Goal: Information Seeking & Learning: Learn about a topic

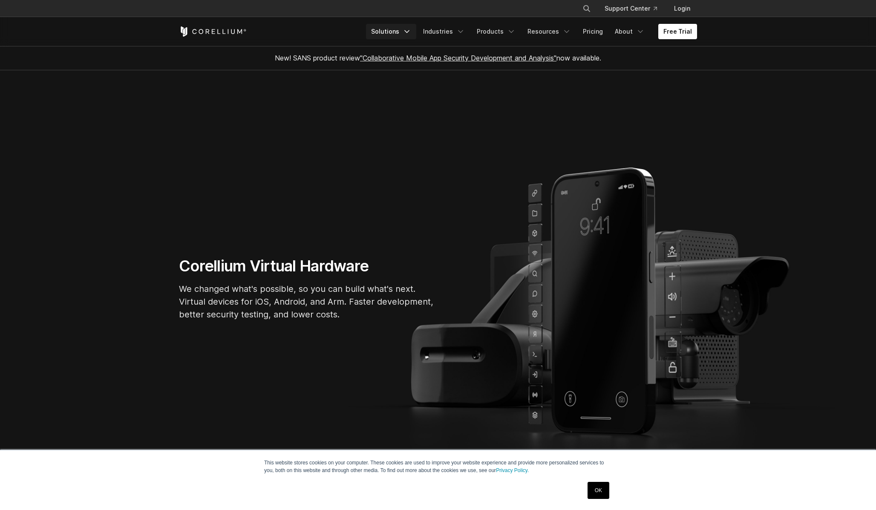
click at [389, 30] on link "Solutions" at bounding box center [391, 31] width 50 height 15
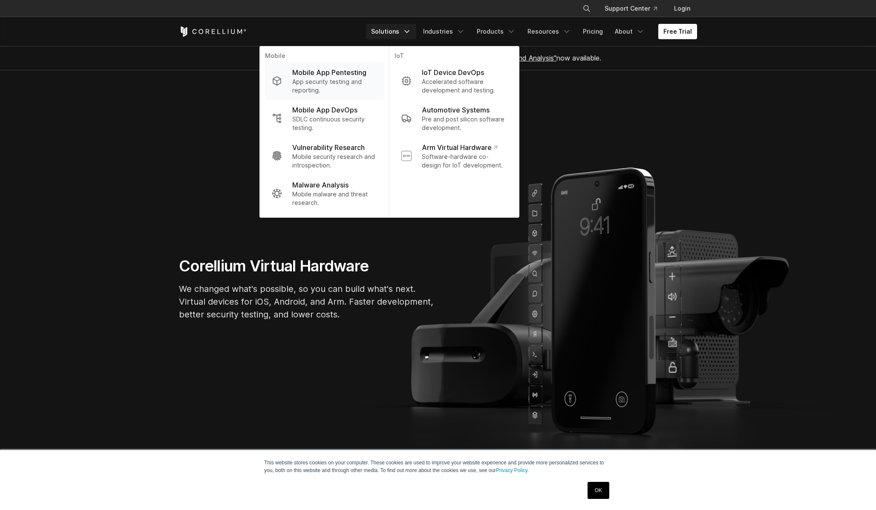
click at [336, 87] on p "App security testing and reporting." at bounding box center [334, 86] width 85 height 17
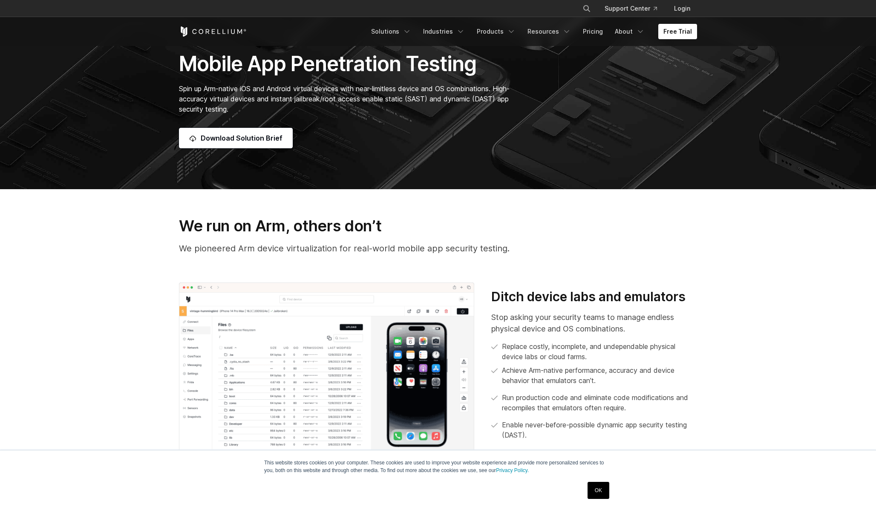
scroll to position [483, 0]
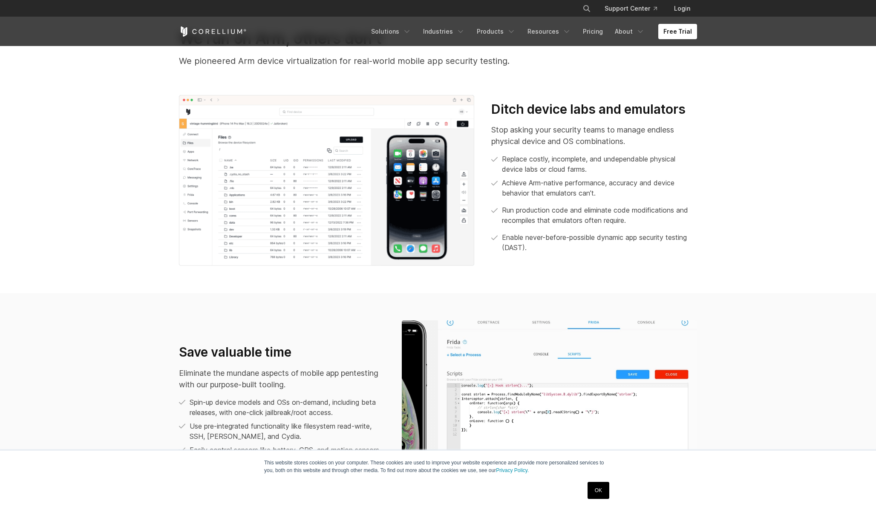
click at [336, 87] on div "We run on Arm, others don’t We pioneered Arm device virtualization for real-wor…" at bounding box center [437, 62] width 535 height 66
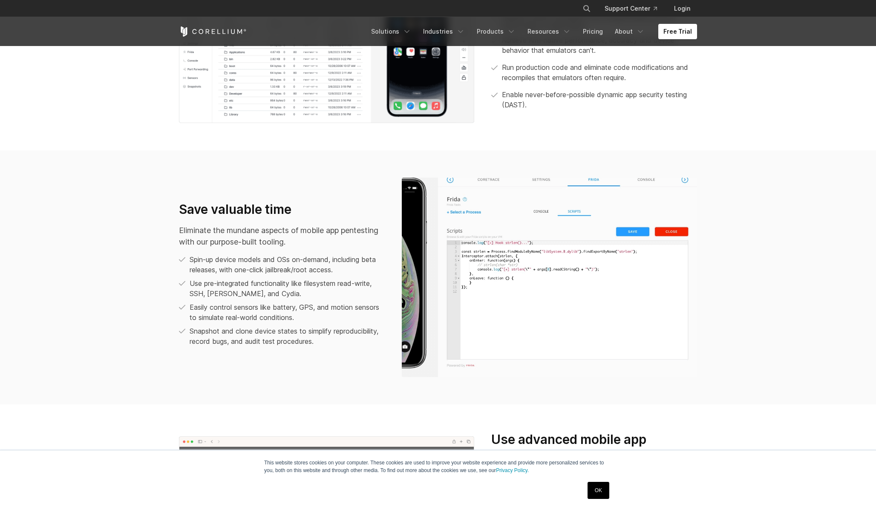
scroll to position [626, 0]
